Goal: Task Accomplishment & Management: Use online tool/utility

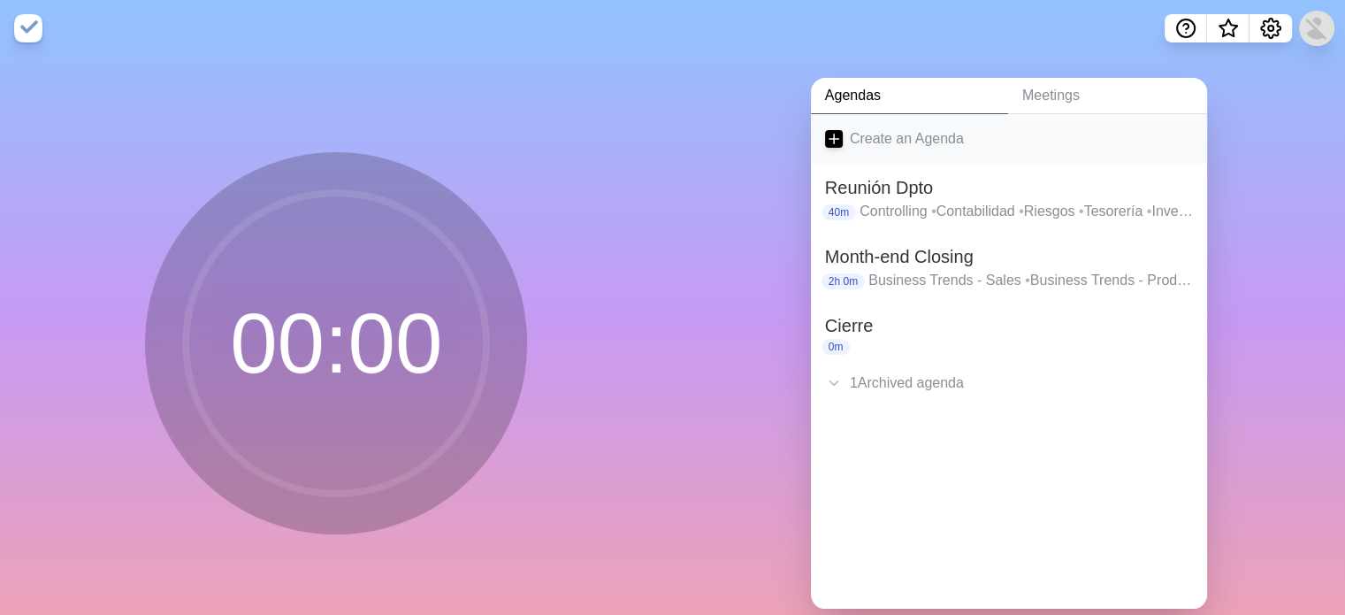
click at [900, 140] on link "Create an Agenda" at bounding box center [1009, 139] width 396 height 50
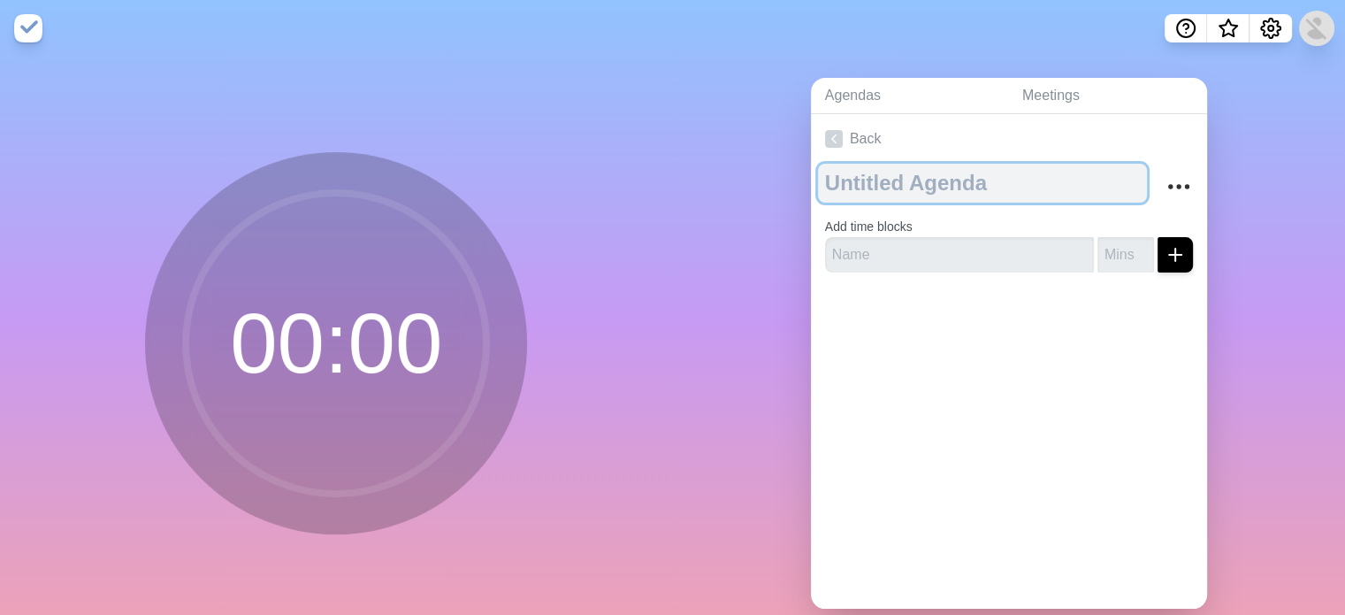
click at [898, 188] on textarea at bounding box center [982, 183] width 329 height 39
type textarea "[MEDICAL_DATA] Follow-"
click at [973, 190] on textarea "[MEDICAL_DATA] Follow-" at bounding box center [965, 183] width 294 height 39
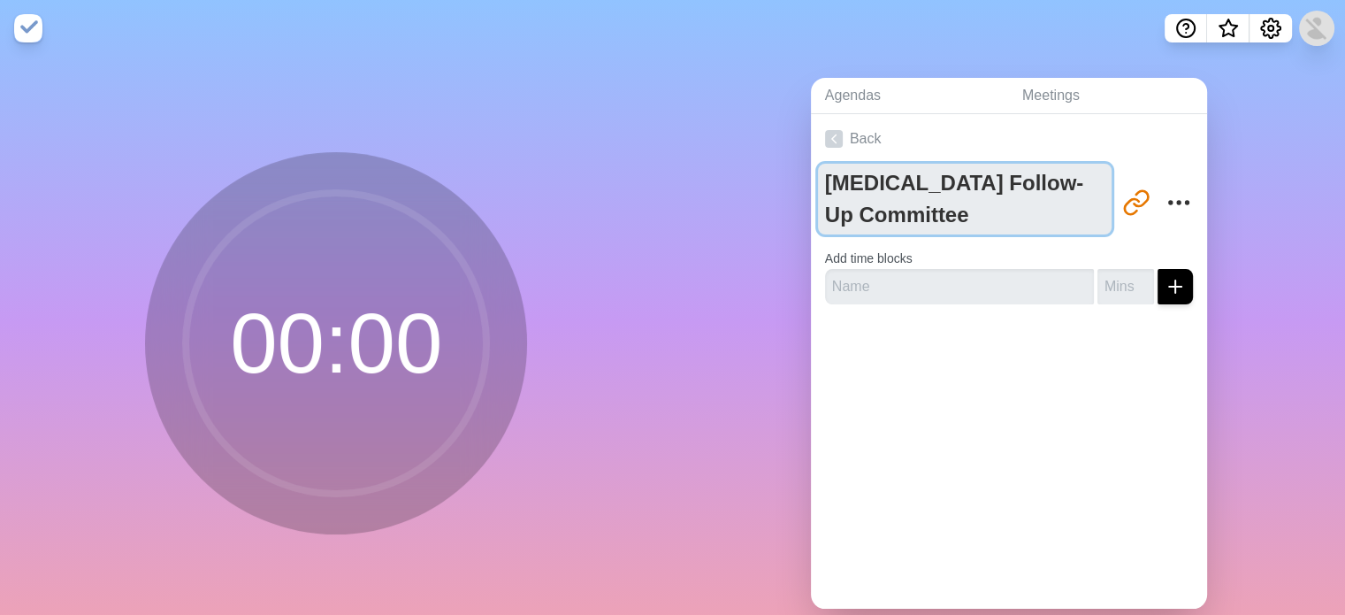
type textarea "[MEDICAL_DATA] Follow-Up Committee"
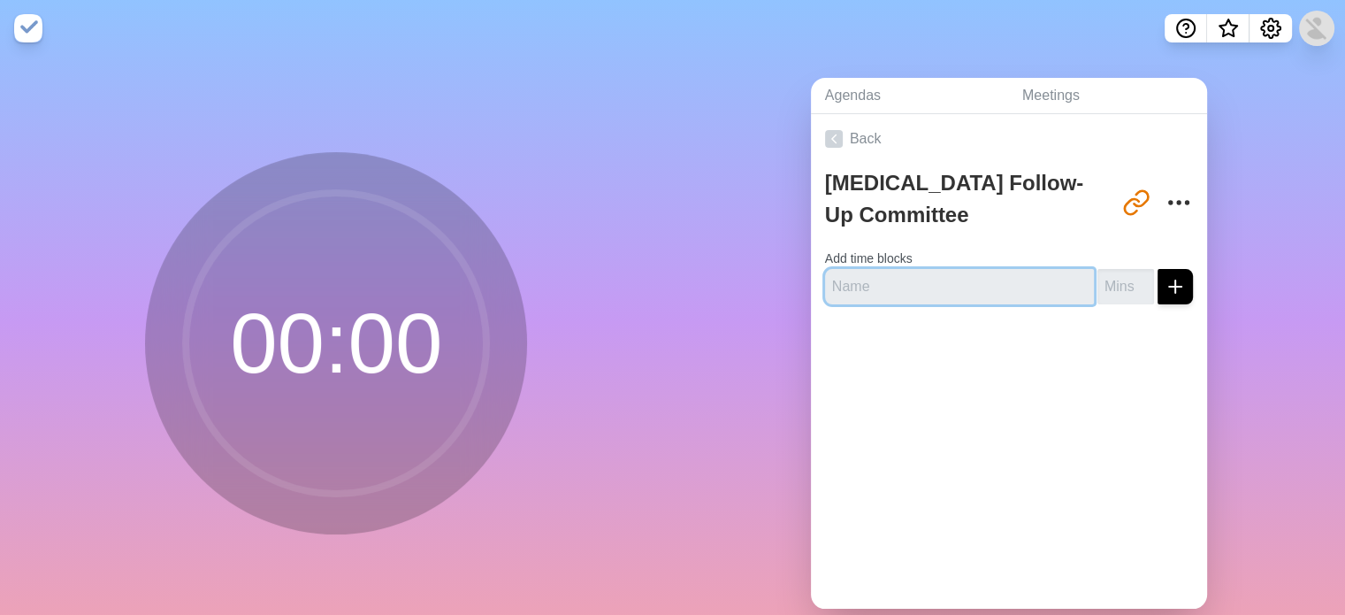
click at [1009, 289] on input "text" at bounding box center [959, 286] width 269 height 35
type input "Welcome"
click at [1112, 286] on input "number" at bounding box center [1126, 286] width 57 height 35
type input "5"
click at [1169, 281] on button "submit" at bounding box center [1175, 286] width 35 height 35
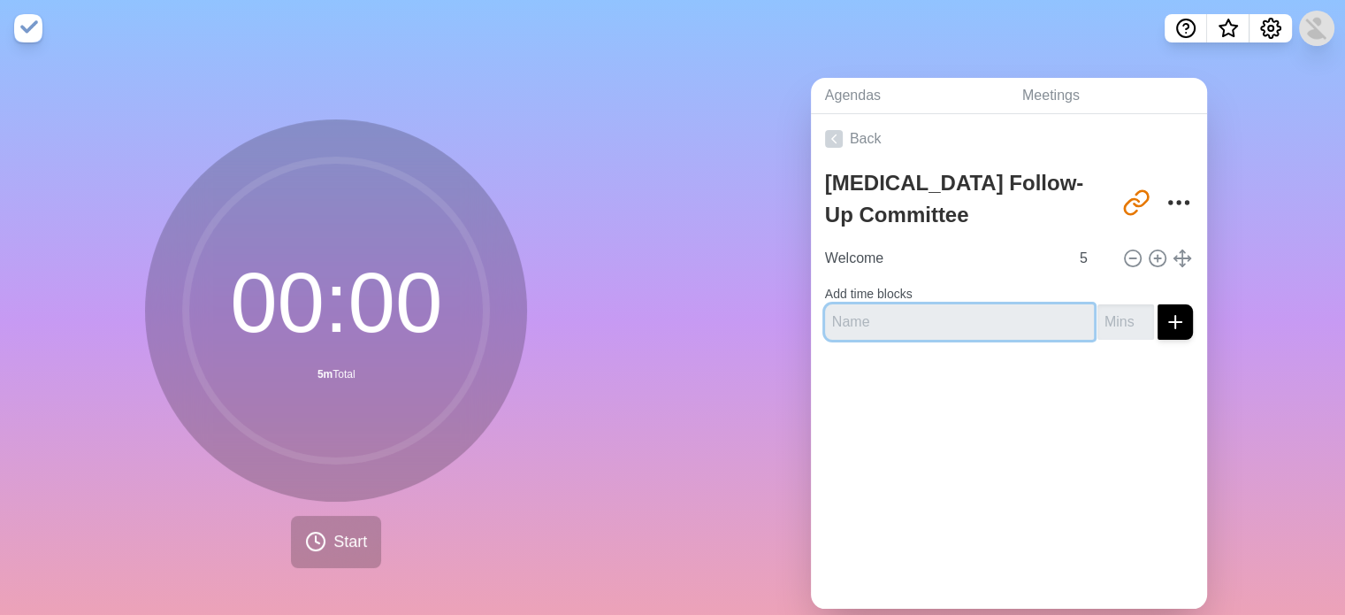
click at [861, 324] on input "text" at bounding box center [959, 321] width 269 height 35
paste input "Execution Review & Multi-Year Outlook"
type input "Execution Review & Multi-Year Outlook"
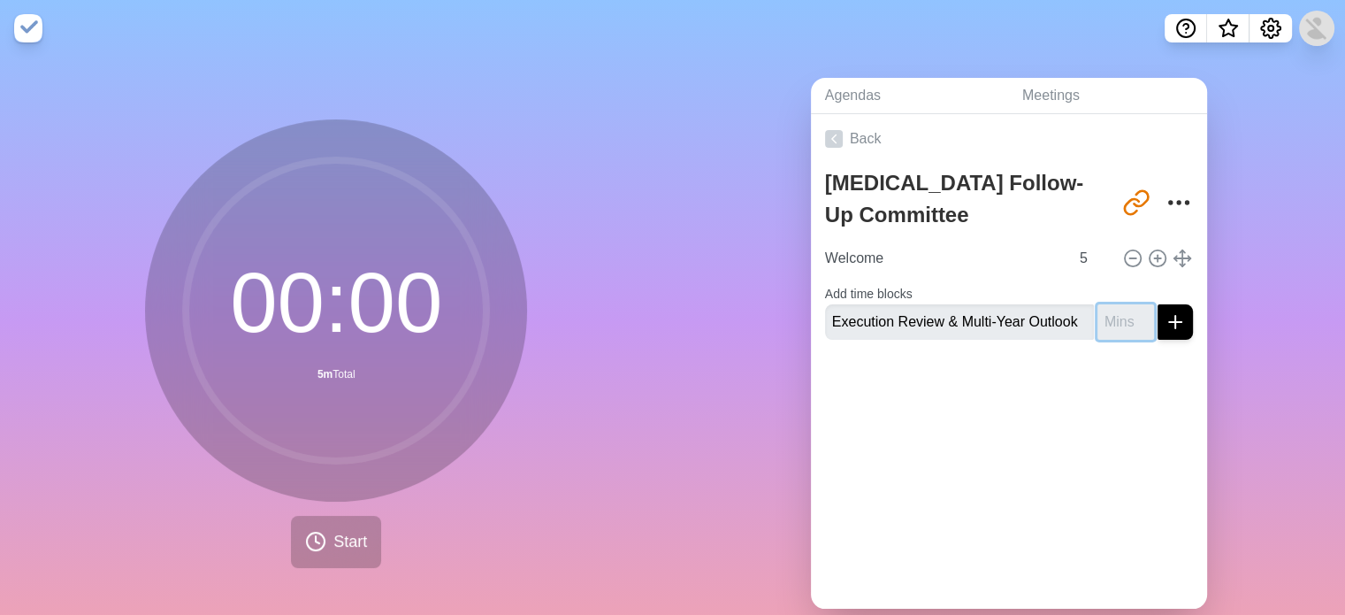
click at [1100, 319] on input "number" at bounding box center [1126, 321] width 57 height 35
type input "1"
click at [1203, 293] on div "Agendas Meetings Back [MEDICAL_DATA] Follow-Up Committee [URL][DOMAIN_NAME] Wel…" at bounding box center [1009, 350] width 673 height 587
click at [1098, 317] on input "number" at bounding box center [1126, 321] width 57 height 35
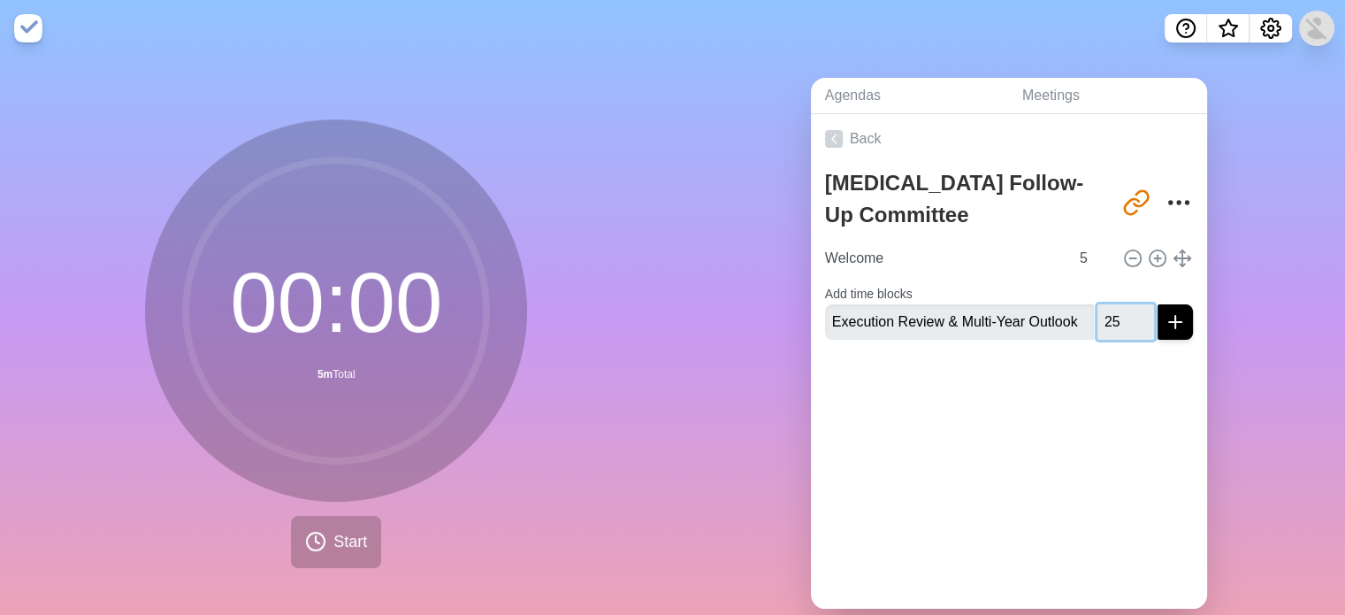
type input "25"
click at [1158, 304] on button "submit" at bounding box center [1175, 321] width 35 height 35
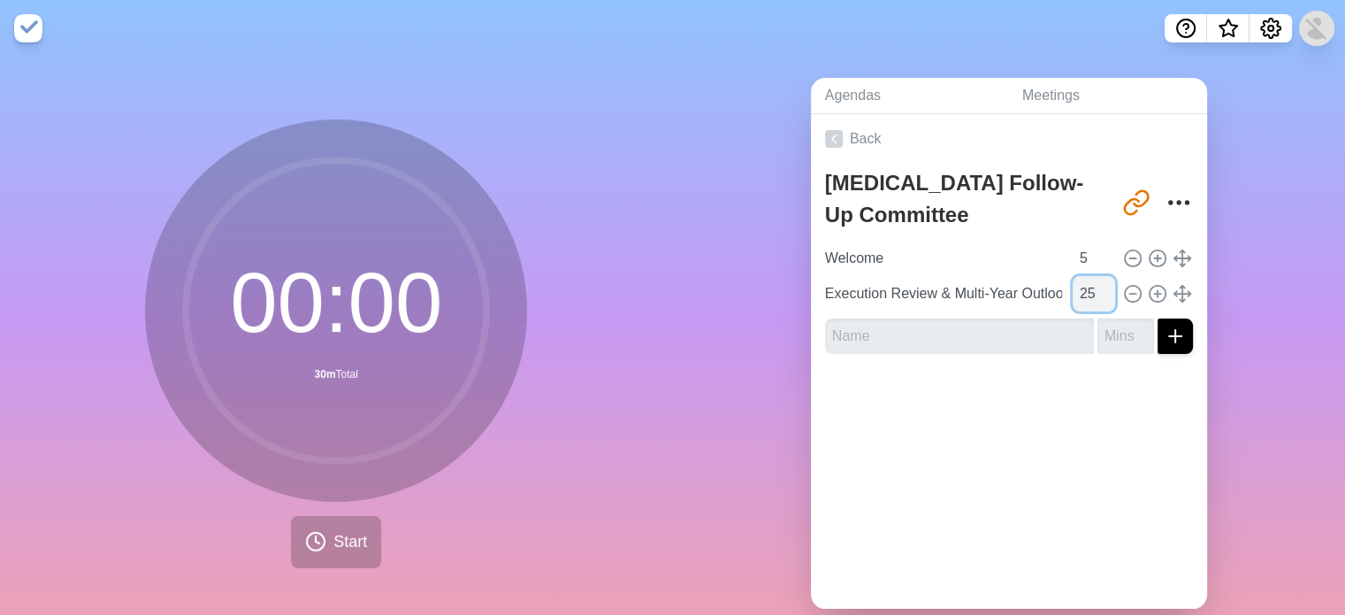
click at [1077, 289] on input "25" at bounding box center [1094, 293] width 42 height 35
drag, startPoint x: 1075, startPoint y: 293, endPoint x: 1059, endPoint y: 294, distance: 15.9
click at [1073, 294] on input "25" at bounding box center [1094, 293] width 42 height 35
type input "15"
click at [964, 340] on input "text" at bounding box center [959, 335] width 269 height 35
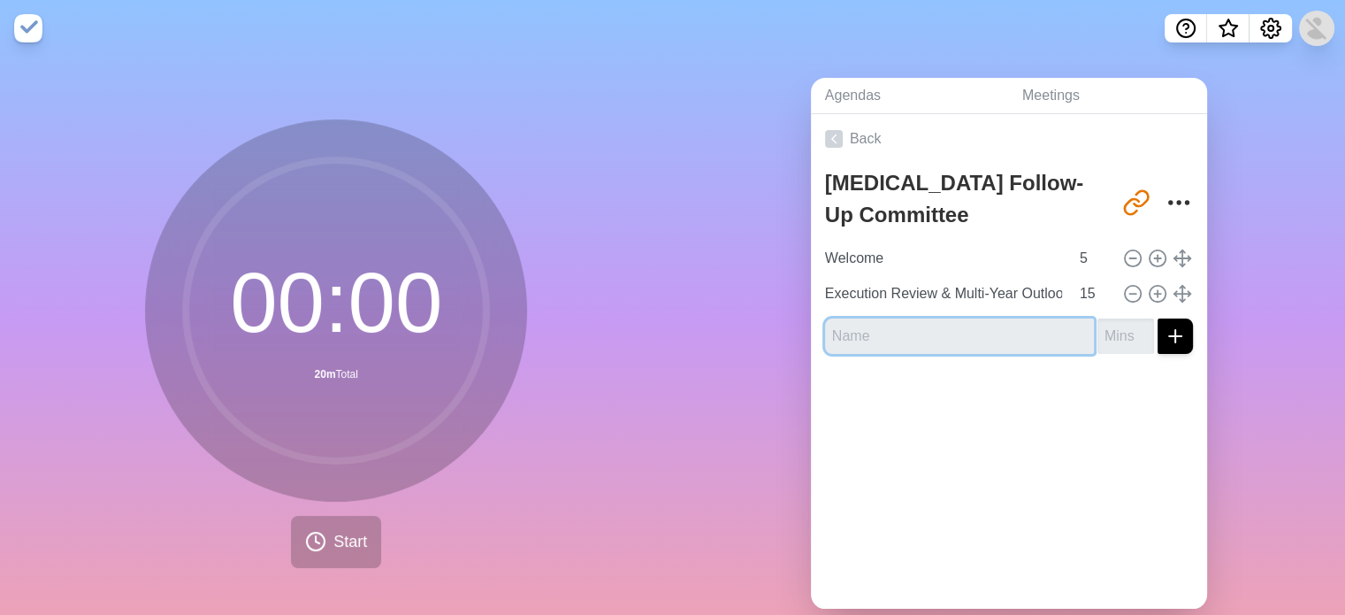
paste input "Feasibility Projects"
type input "Feasibility Projects"
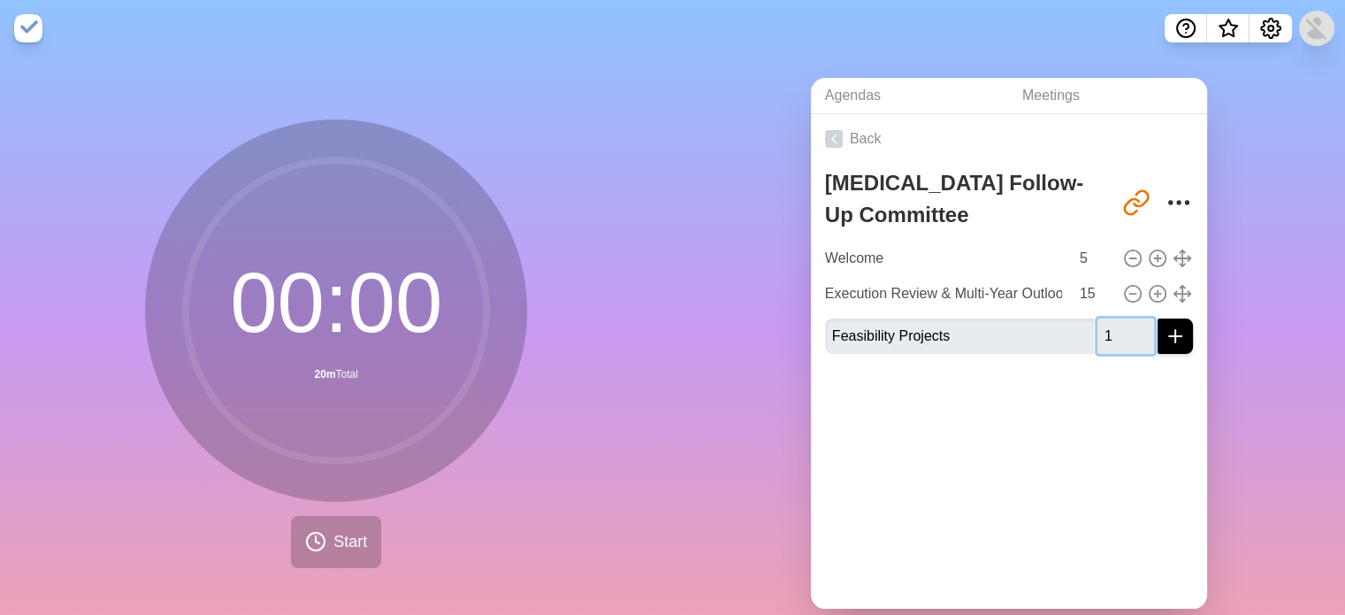
click at [1121, 332] on input "1" at bounding box center [1126, 335] width 57 height 35
click at [1103, 336] on input "1" at bounding box center [1126, 335] width 57 height 35
type input "15"
click at [1158, 318] on button "submit" at bounding box center [1175, 335] width 35 height 35
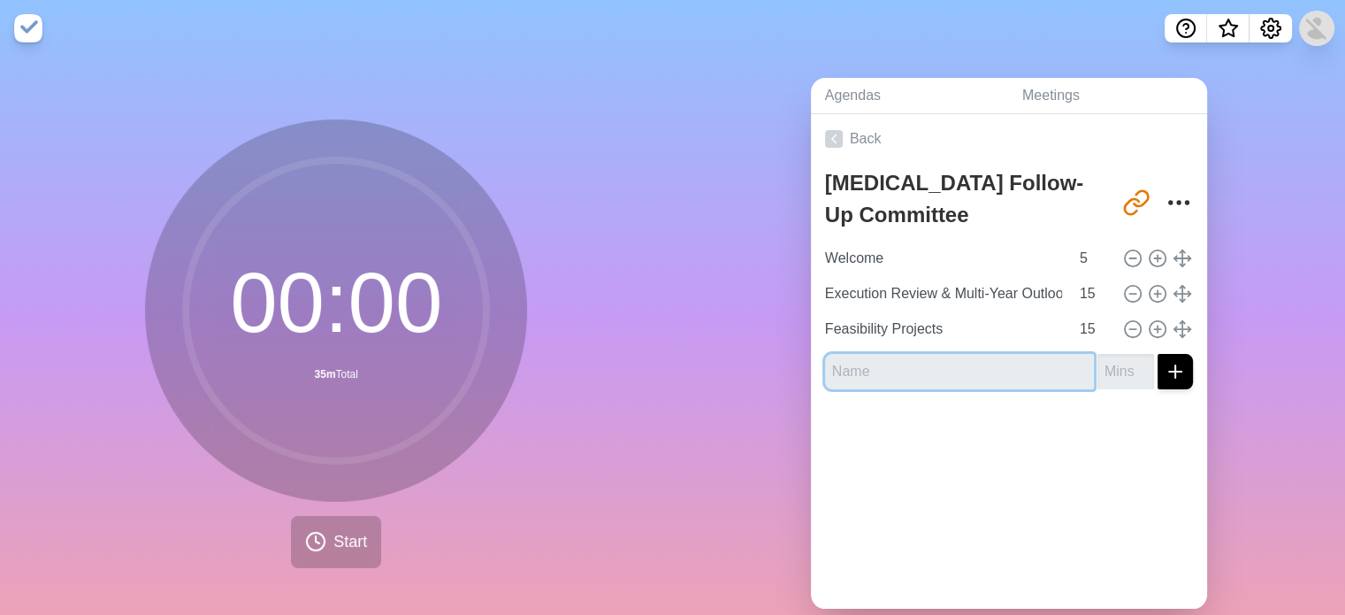
click at [975, 364] on input "text" at bounding box center [959, 371] width 269 height 35
type input "D"
click at [952, 378] on input "text" at bounding box center [959, 371] width 269 height 35
paste input "Q&A and Closing Remarks"
type input "Q&A and Closing Remarks"
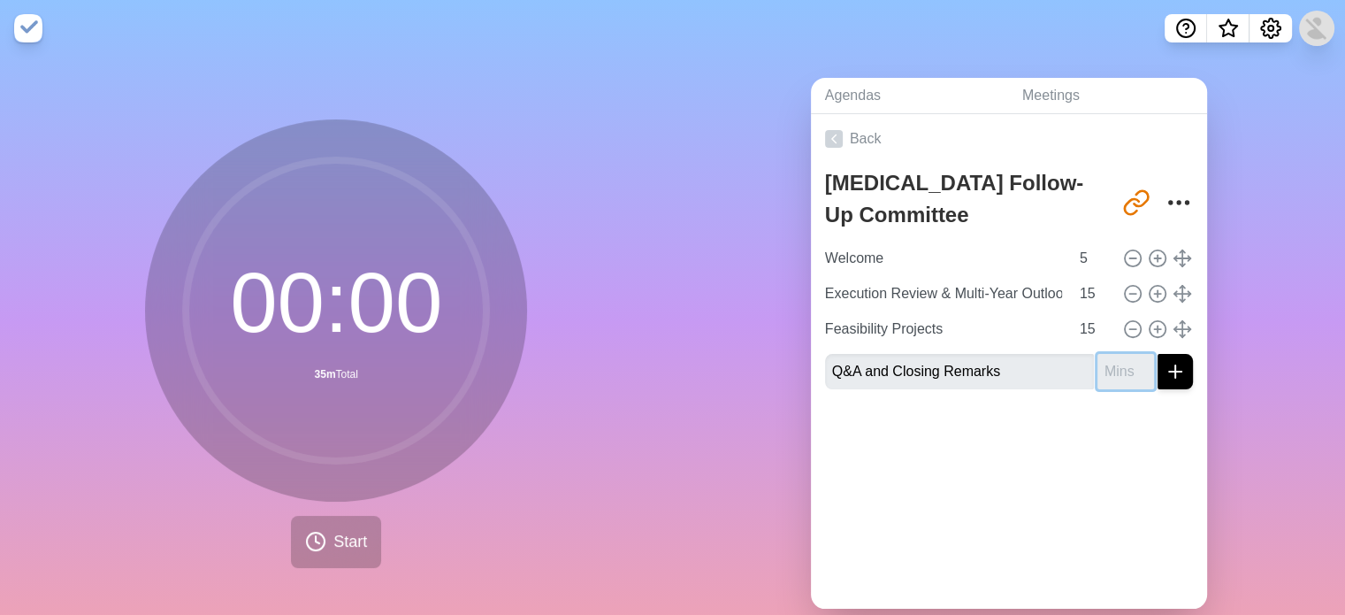
click at [1098, 370] on input "number" at bounding box center [1126, 371] width 57 height 35
type input "20"
click at [1158, 354] on button "submit" at bounding box center [1175, 371] width 35 height 35
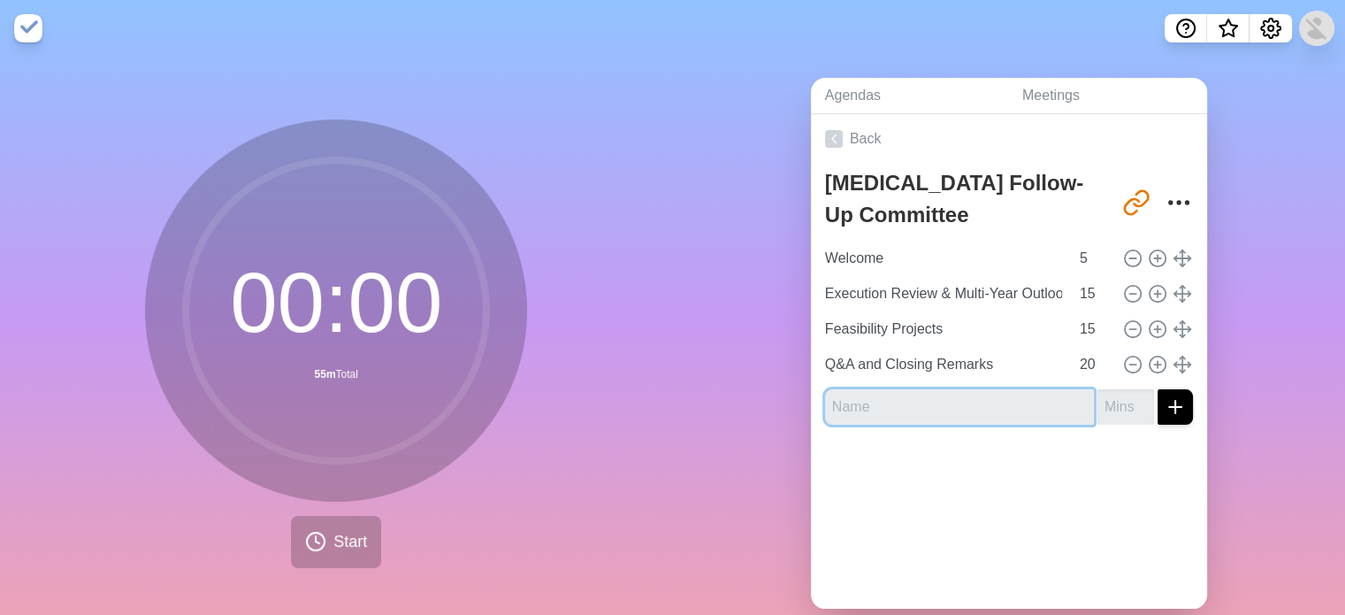
click at [973, 397] on input "text" at bounding box center [959, 406] width 269 height 35
paste input "BU Spotlight"
click at [840, 408] on input "BU Spotlight" at bounding box center [959, 406] width 269 height 35
type input "BUs Spotlight"
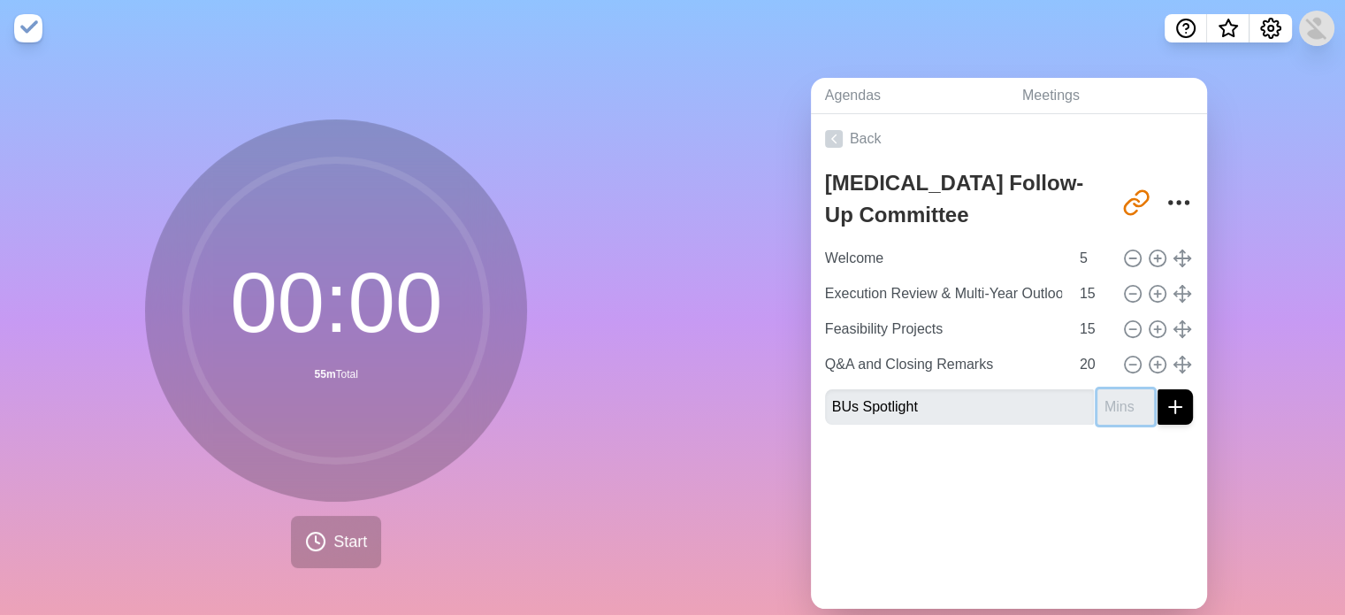
click at [1098, 406] on input "number" at bounding box center [1126, 406] width 57 height 35
type input "45"
click at [1158, 389] on button "submit" at bounding box center [1175, 406] width 35 height 35
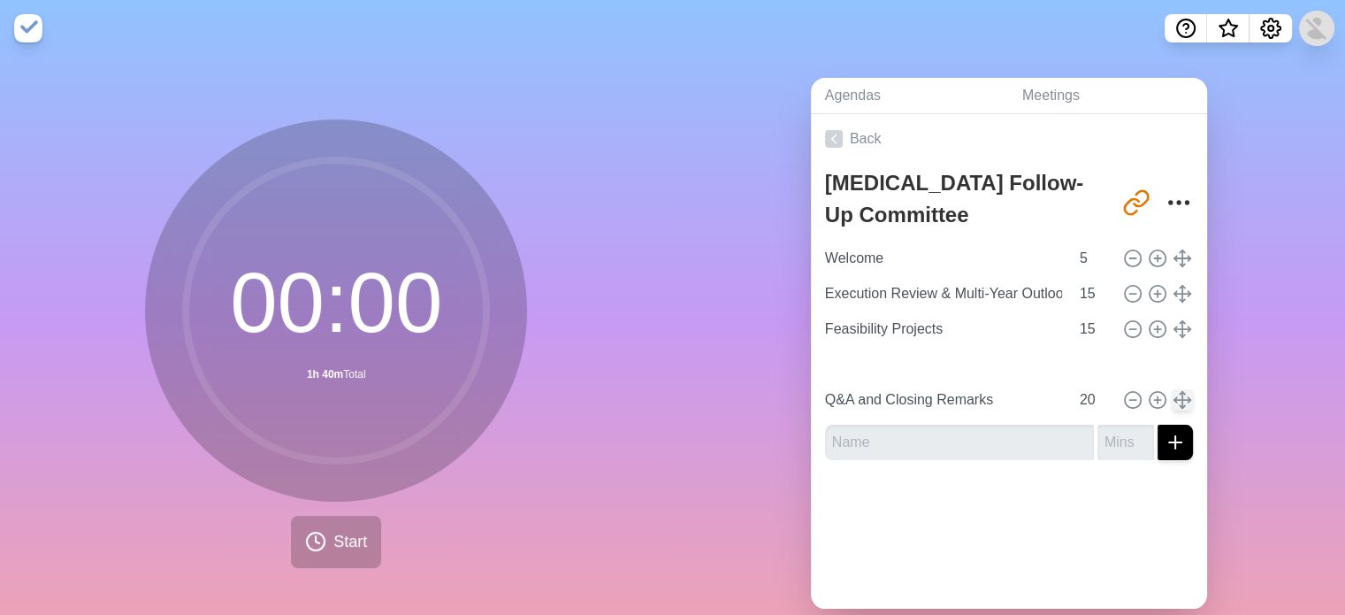
type input "BUs Spotlight"
type input "45"
type input "Q&A and Closing Remarks"
type input "20"
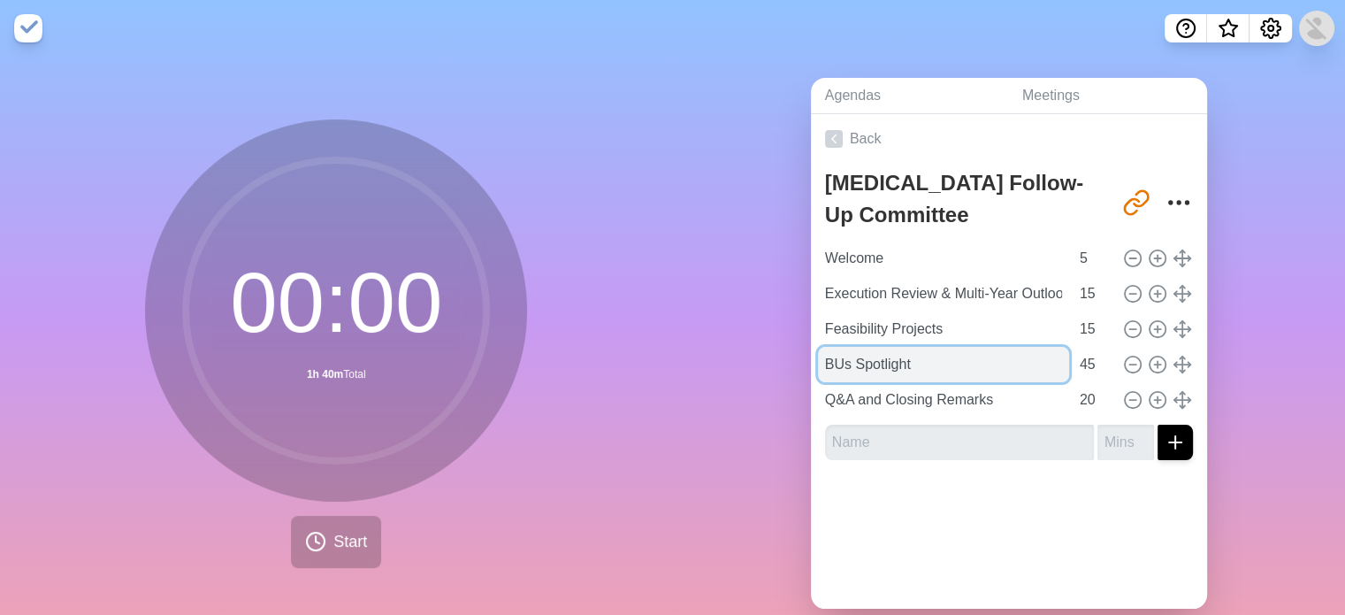
click at [838, 366] on input "BUs Spotlight" at bounding box center [943, 364] width 251 height 35
type input "BU Spotlight"
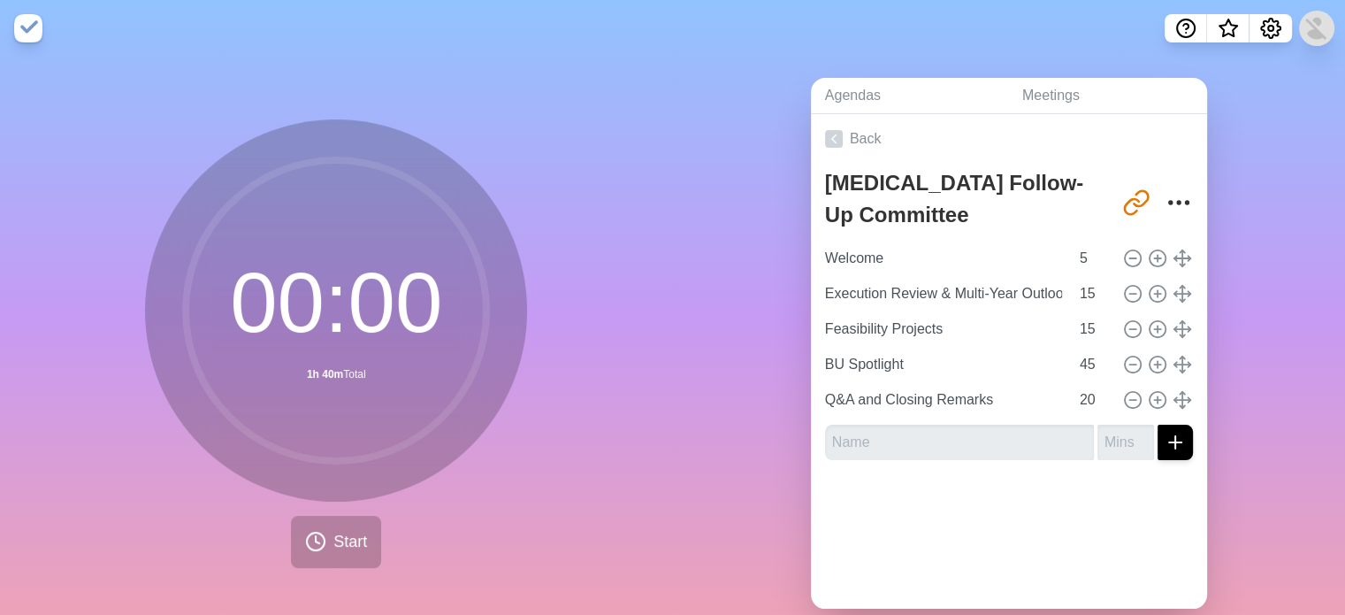
click at [930, 518] on div at bounding box center [1009, 509] width 396 height 71
drag, startPoint x: 1059, startPoint y: 332, endPoint x: 1087, endPoint y: 330, distance: 27.5
click at [1087, 330] on input "15" at bounding box center [1094, 328] width 42 height 35
type input "10"
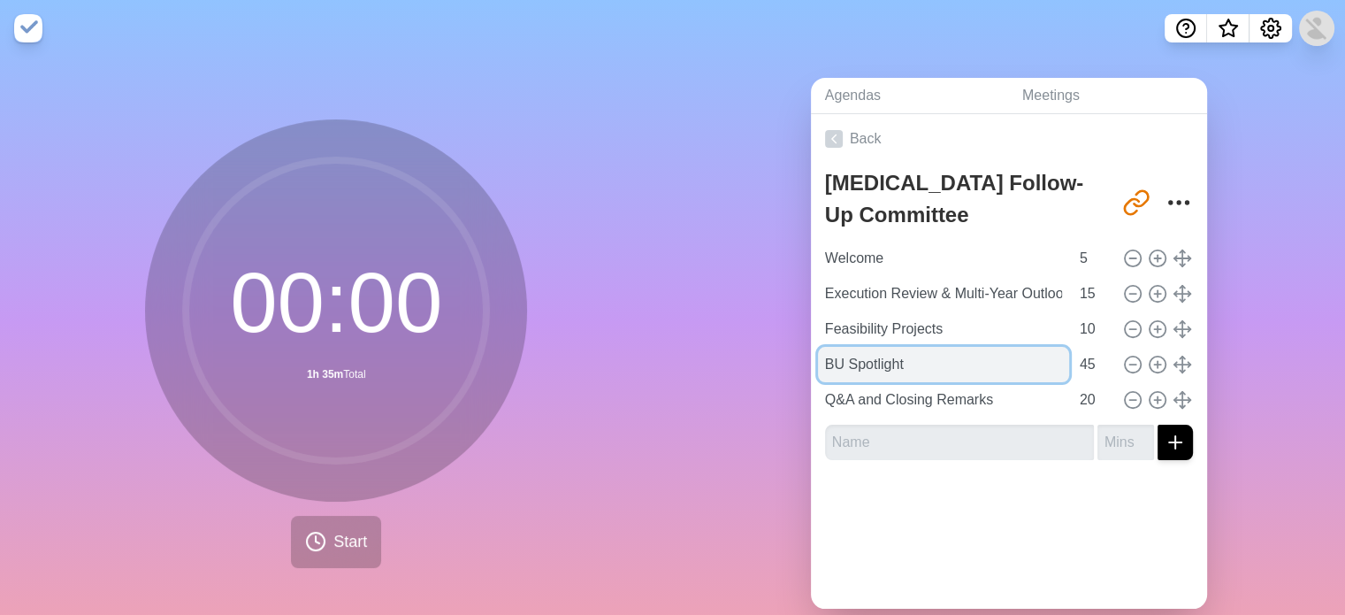
click at [918, 362] on input "BU Spotlight" at bounding box center [943, 364] width 251 height 35
paste input "Focus Topics"
type input "BU Spotlight / Focus Topics"
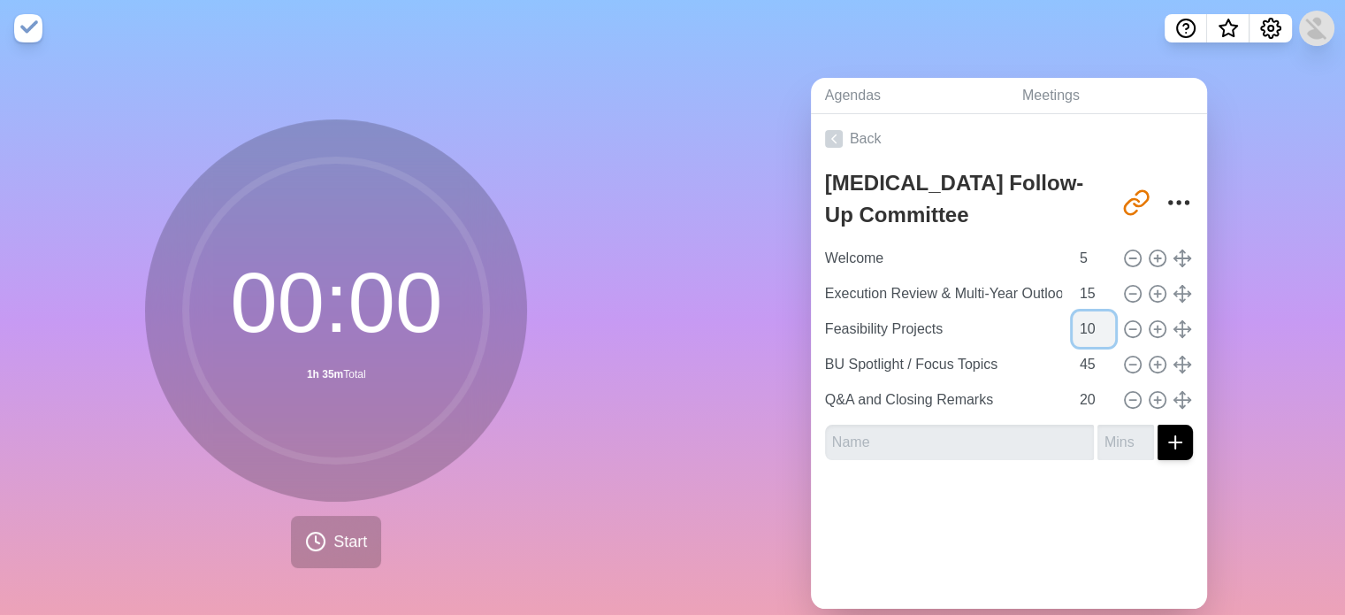
click at [1073, 328] on input "10" at bounding box center [1094, 328] width 42 height 35
type input "15"
click at [1242, 376] on div "Agendas Meetings Back [MEDICAL_DATA] Follow-Up Committee [URL][DOMAIN_NAME] Wel…" at bounding box center [1009, 350] width 673 height 587
click at [1073, 400] on input "20" at bounding box center [1094, 399] width 42 height 35
click at [1073, 402] on input "20" at bounding box center [1094, 399] width 42 height 35
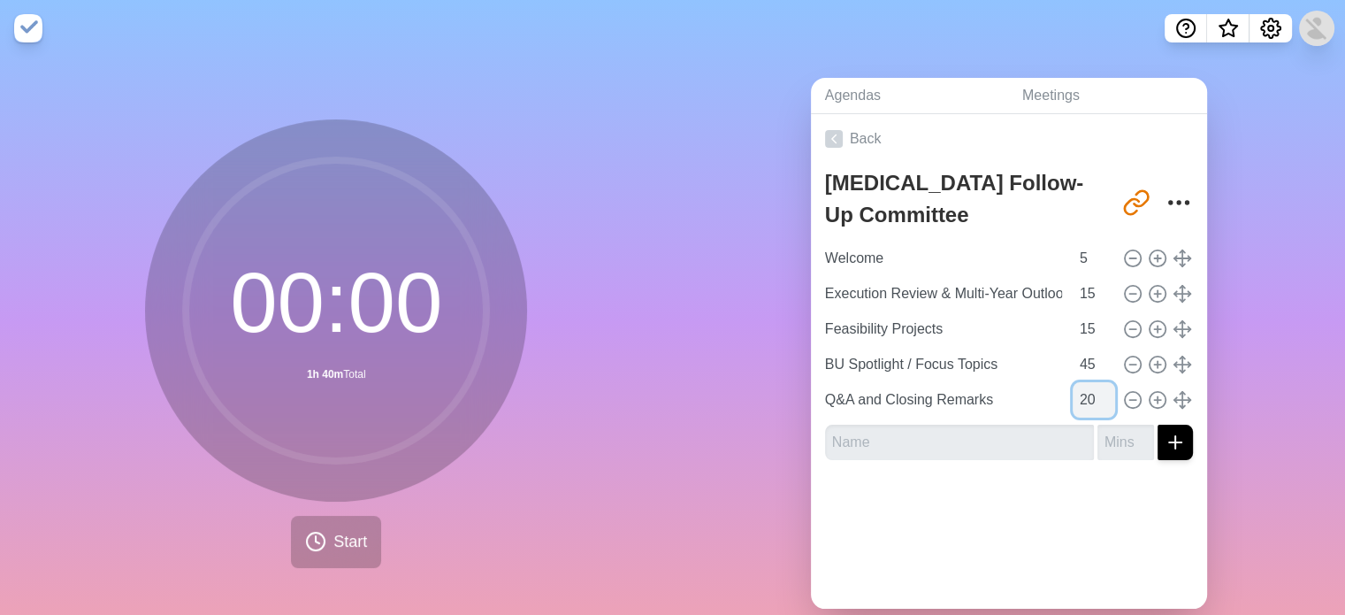
click at [1073, 402] on input "20" at bounding box center [1094, 399] width 42 height 35
type input "15"
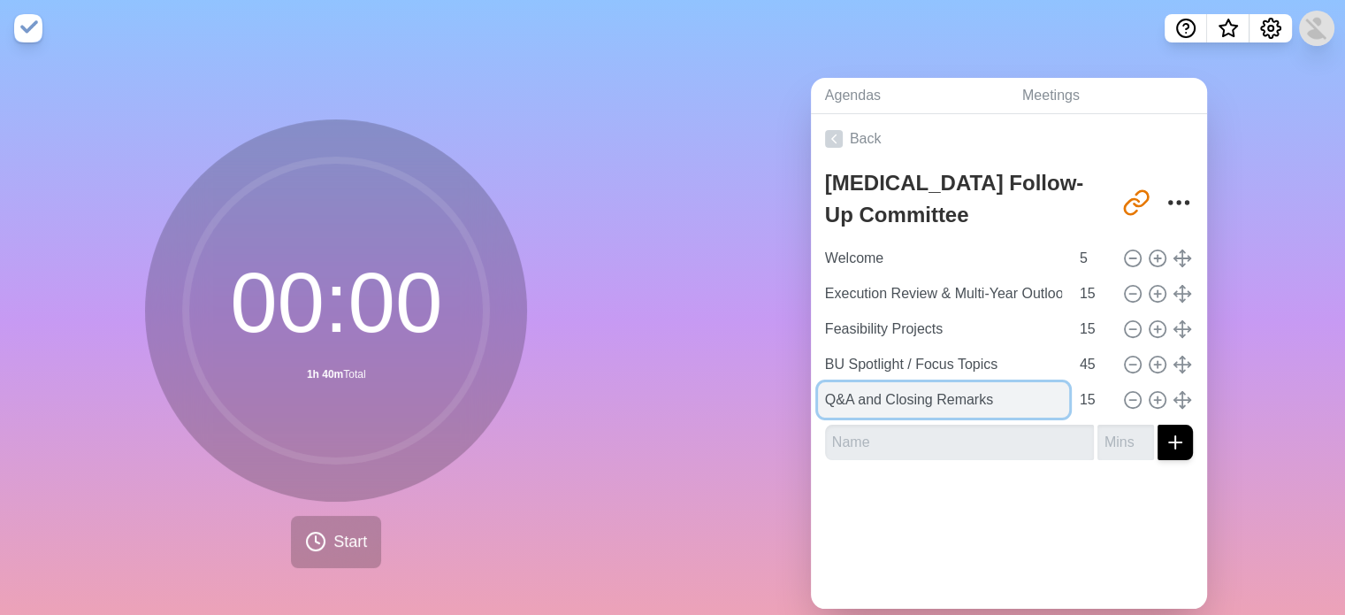
click at [879, 400] on input "Q&A and Closing Remarks" at bounding box center [943, 399] width 251 height 35
drag, startPoint x: 817, startPoint y: 400, endPoint x: 879, endPoint y: 402, distance: 62.0
click at [879, 402] on input "Q&A and Closing Remarks" at bounding box center [943, 399] width 251 height 35
click at [847, 394] on input "Q&A and Closing Remarks" at bounding box center [943, 399] width 251 height 35
click at [832, 394] on input "Q&A and Closing Remarks" at bounding box center [943, 399] width 251 height 35
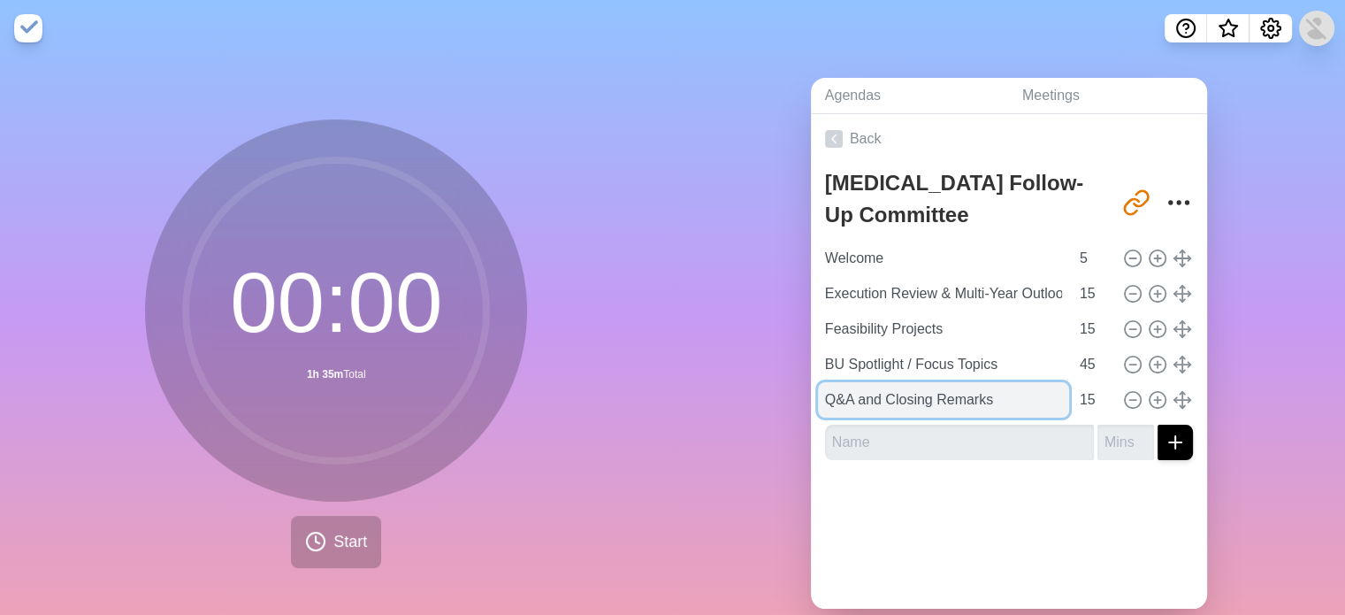
click at [832, 394] on input "Q&A and Closing Remarks" at bounding box center [943, 399] width 251 height 35
type input "Discussion and Closing Remarks"
click at [1233, 388] on div "Agendas Meetings Back [MEDICAL_DATA] Follow-Up Committee [URL][DOMAIN_NAME] Wel…" at bounding box center [1009, 350] width 673 height 587
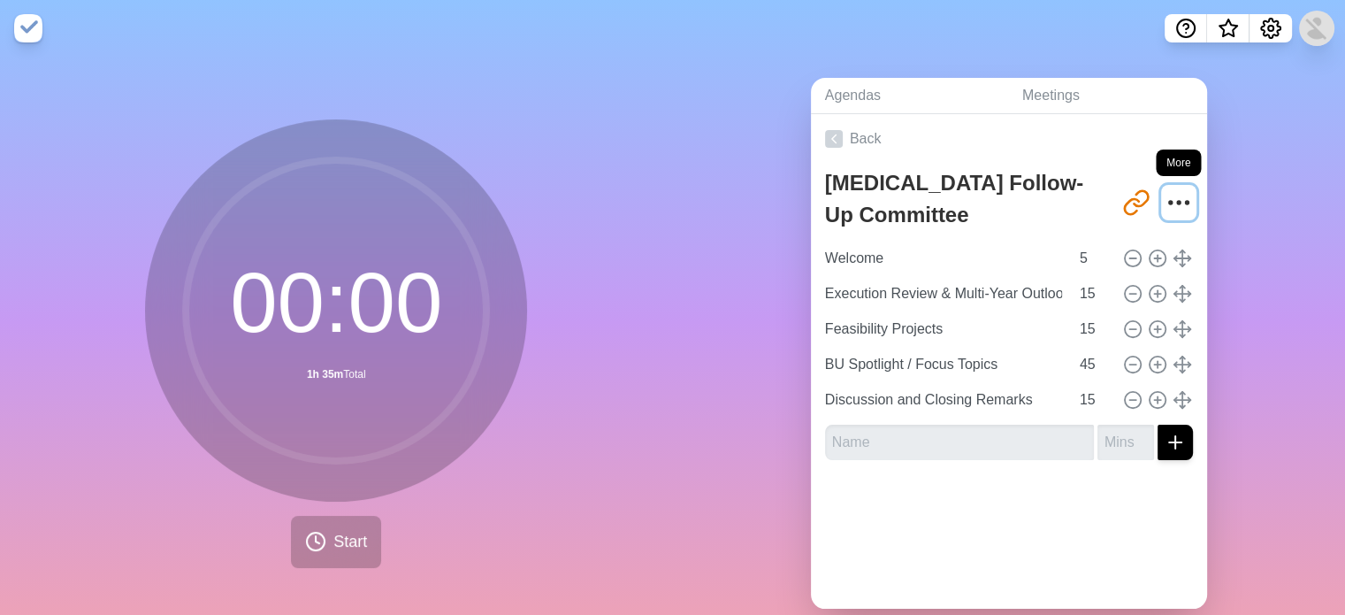
click at [1165, 210] on icon "More" at bounding box center [1179, 202] width 28 height 28
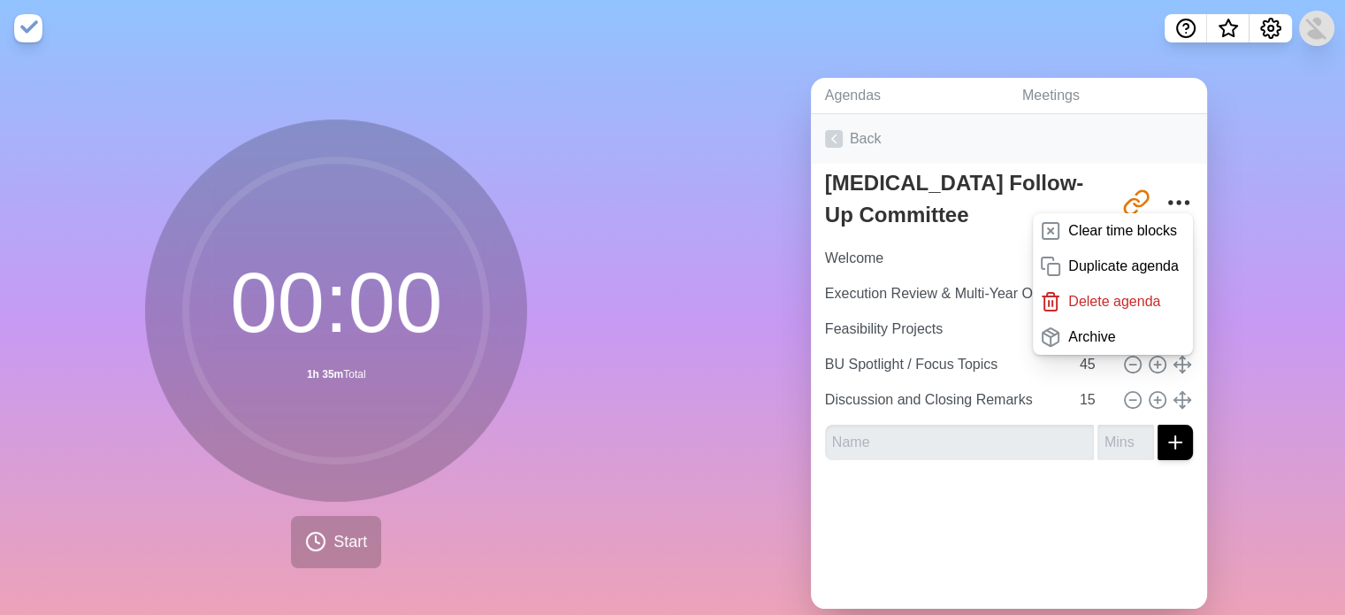
click at [858, 140] on link "Back" at bounding box center [1009, 139] width 396 height 50
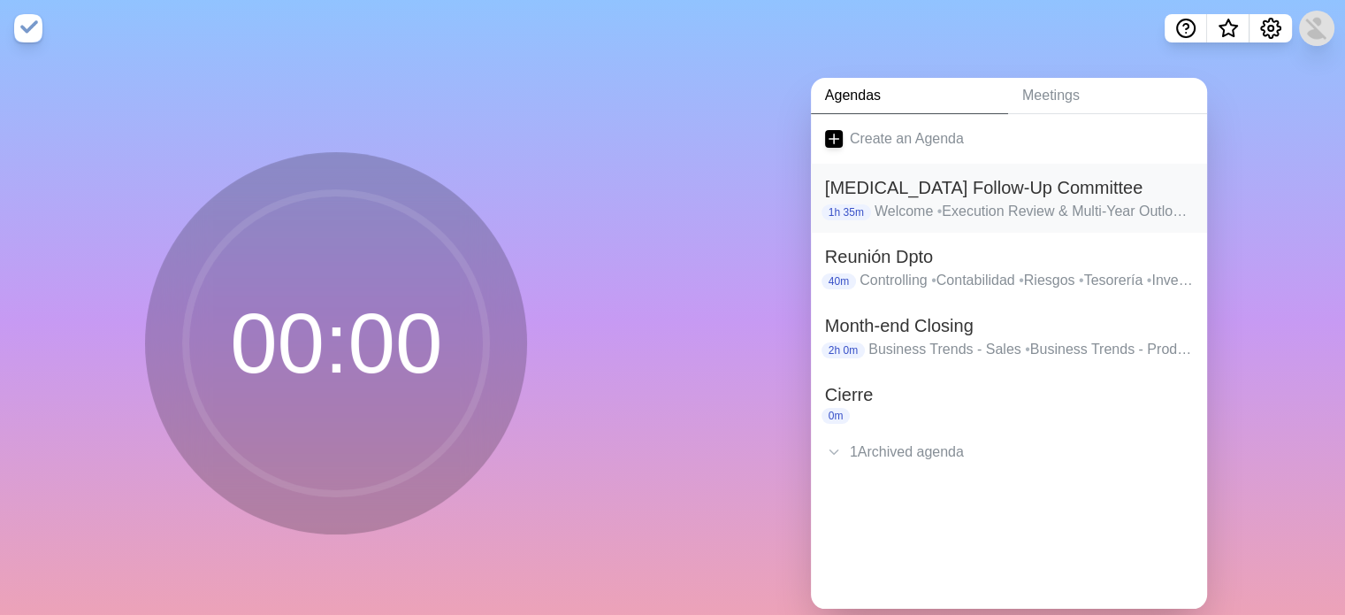
click at [914, 186] on h2 "[MEDICAL_DATA] Follow-Up Committee" at bounding box center [1009, 187] width 368 height 27
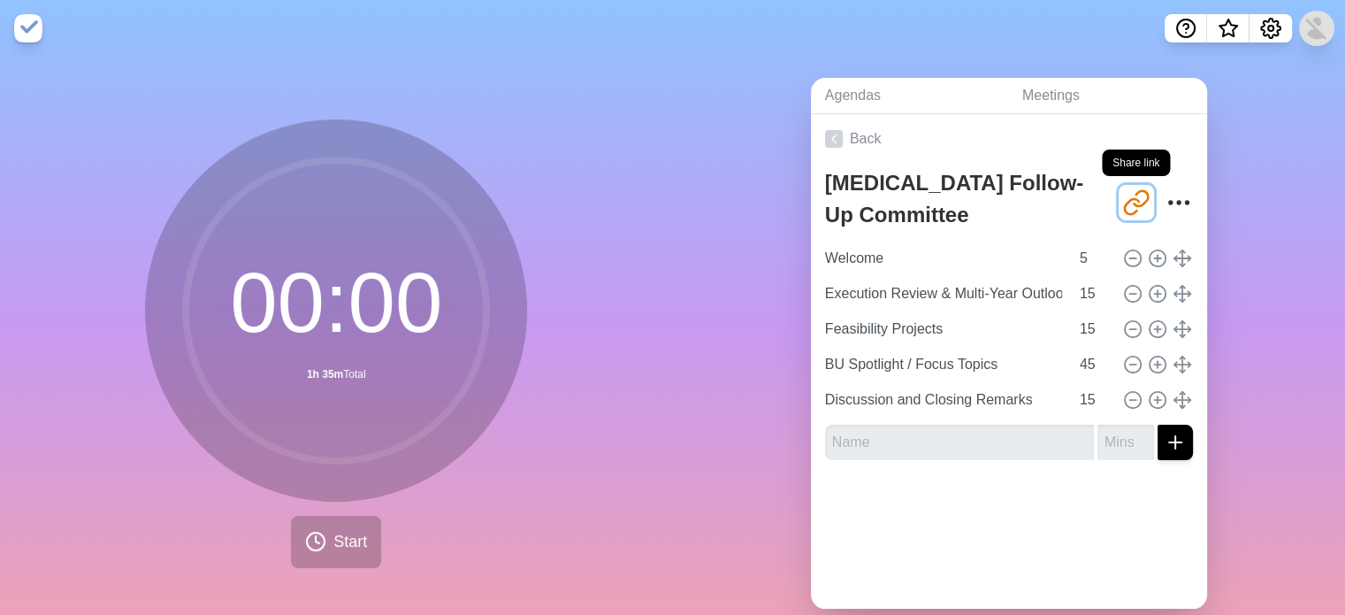
click at [1122, 195] on icon "Share link" at bounding box center [1136, 202] width 28 height 28
click at [857, 145] on link "Back" at bounding box center [1009, 139] width 396 height 50
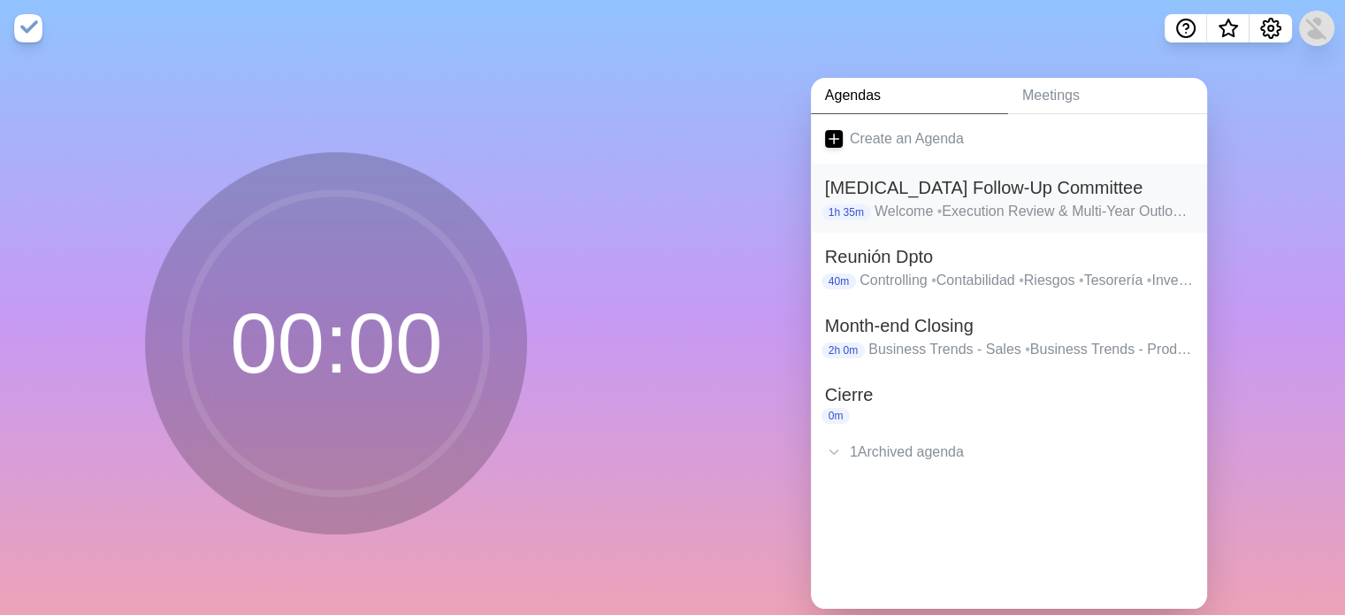
click at [906, 193] on h2 "[MEDICAL_DATA] Follow-Up Committee" at bounding box center [1009, 187] width 368 height 27
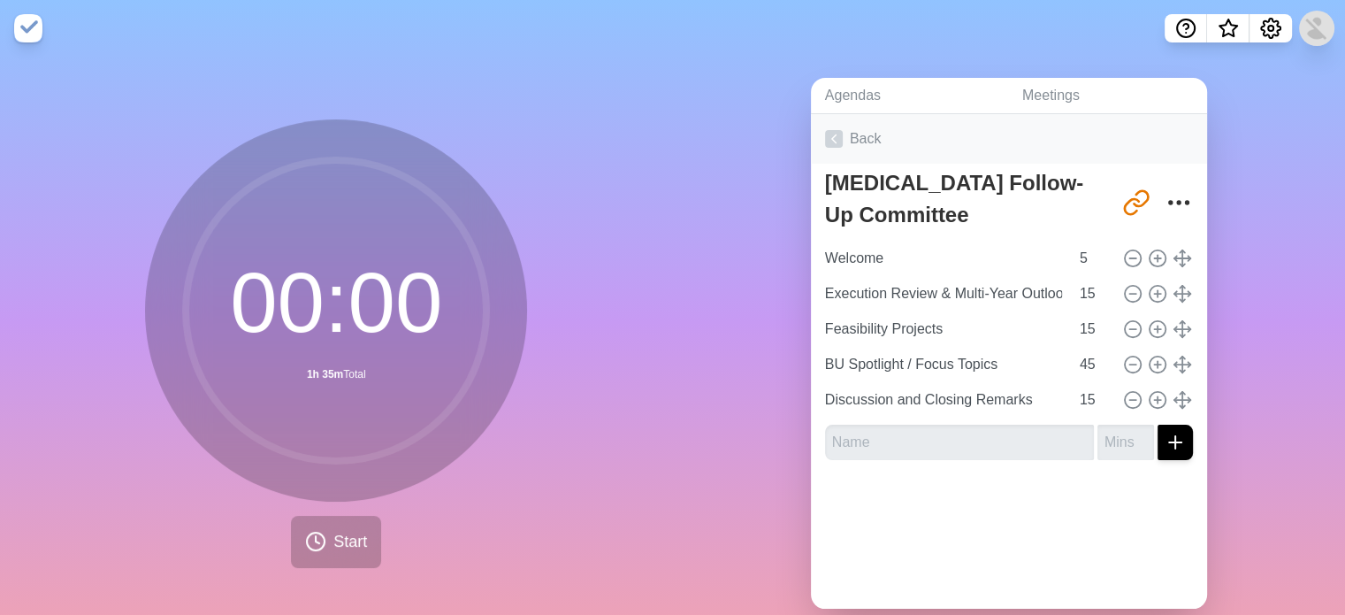
click at [865, 137] on link "Back" at bounding box center [1009, 139] width 396 height 50
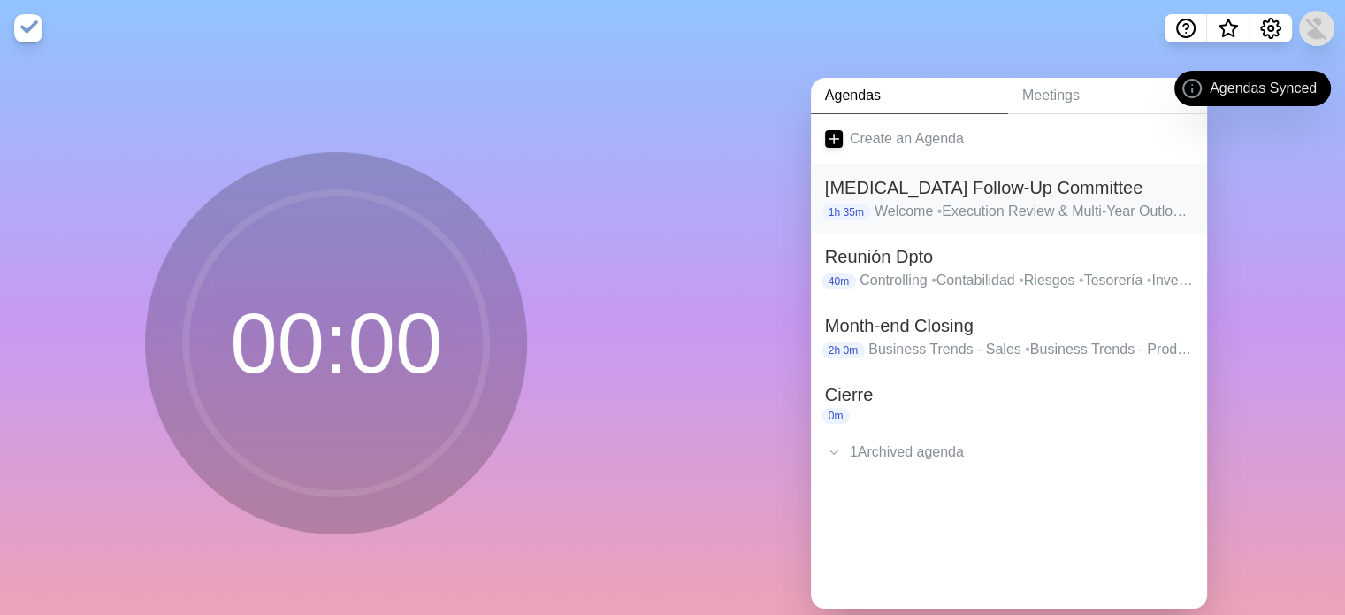
click at [930, 199] on h2 "[MEDICAL_DATA] Follow-Up Committee" at bounding box center [1009, 187] width 368 height 27
